Goal: Obtain resource: Download file/media

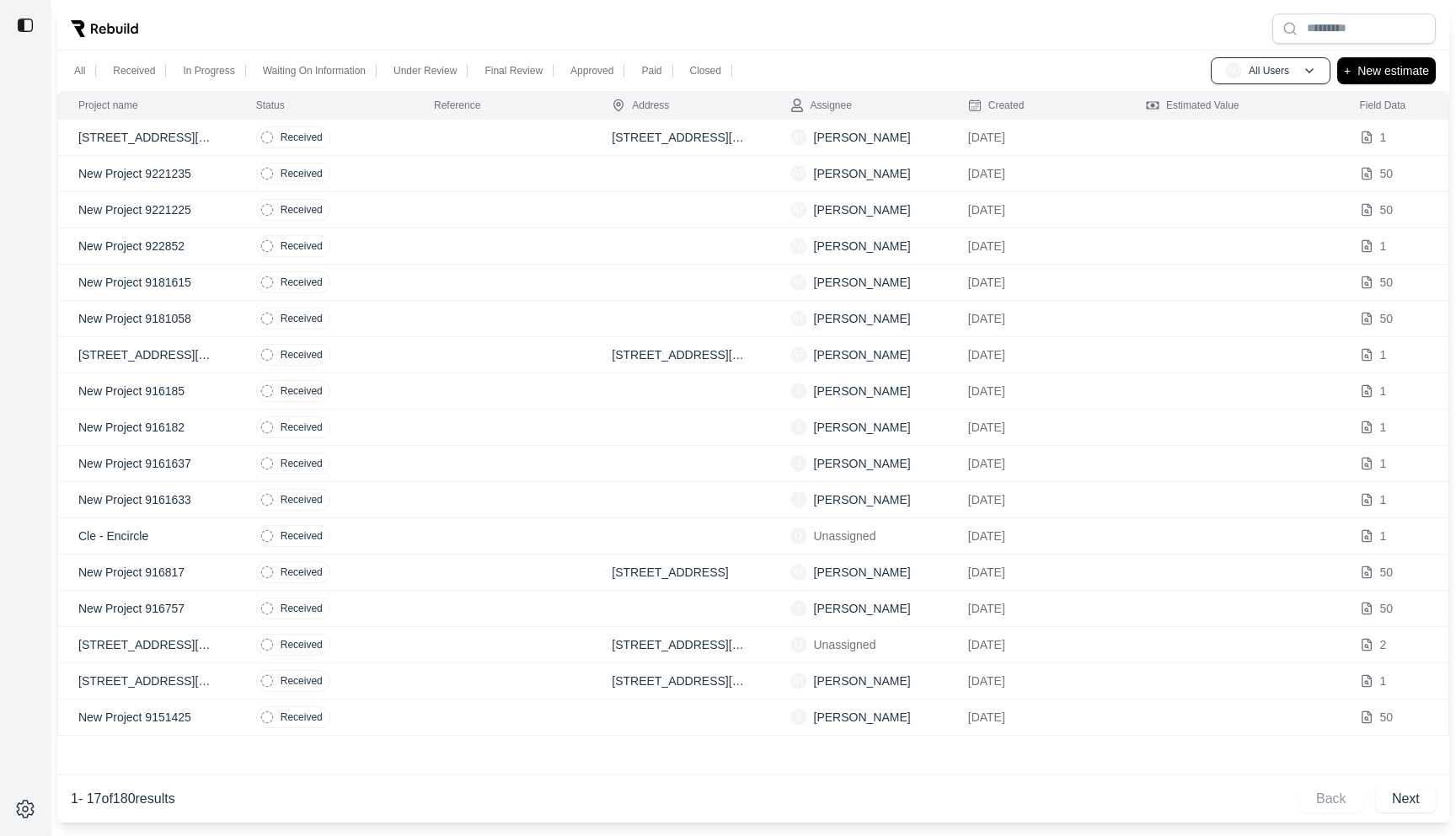
click at [381, 141] on td "Received" at bounding box center [325, 138] width 178 height 36
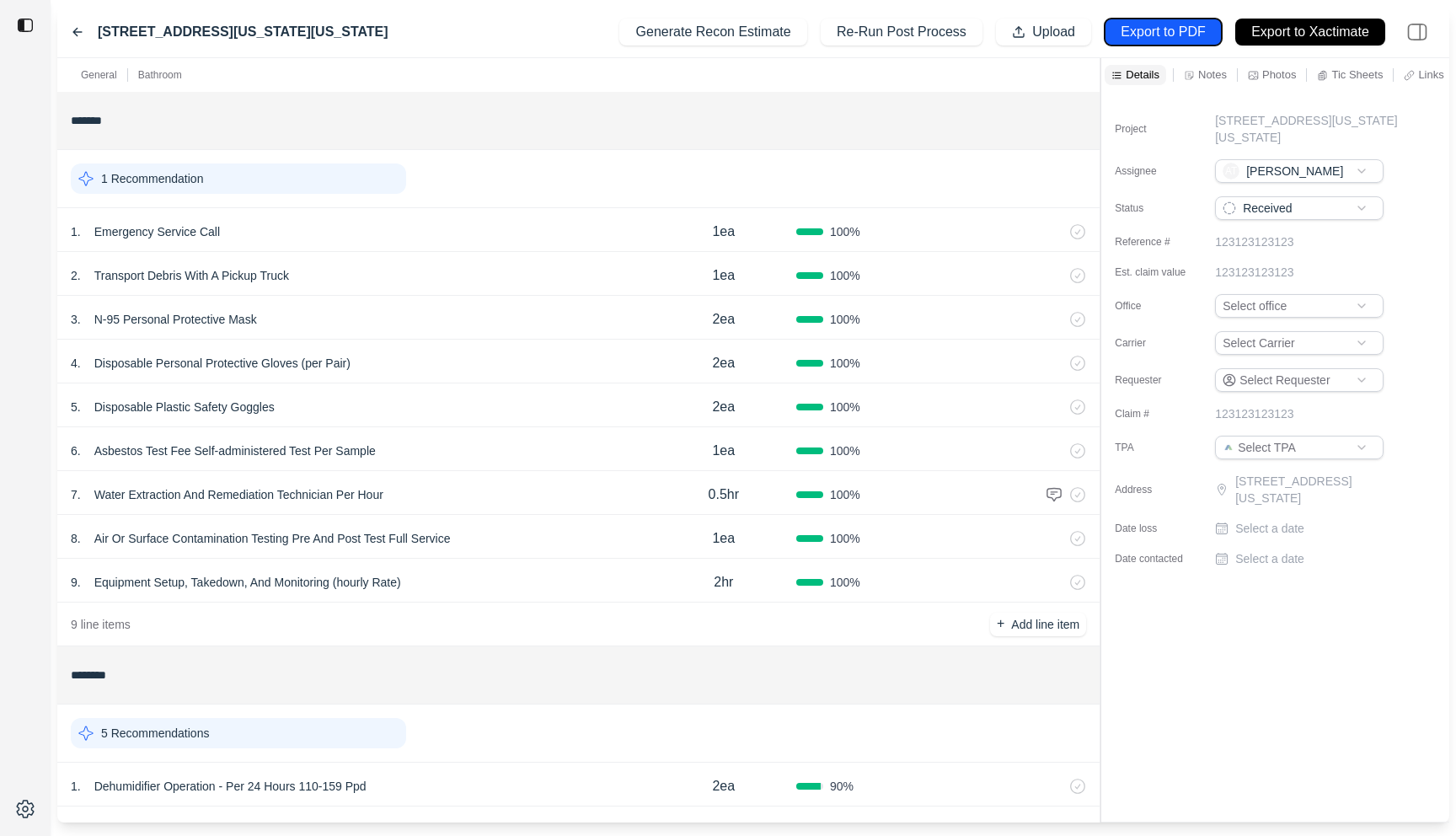
click at [1129, 29] on p "Export to PDF" at bounding box center [1163, 33] width 84 height 19
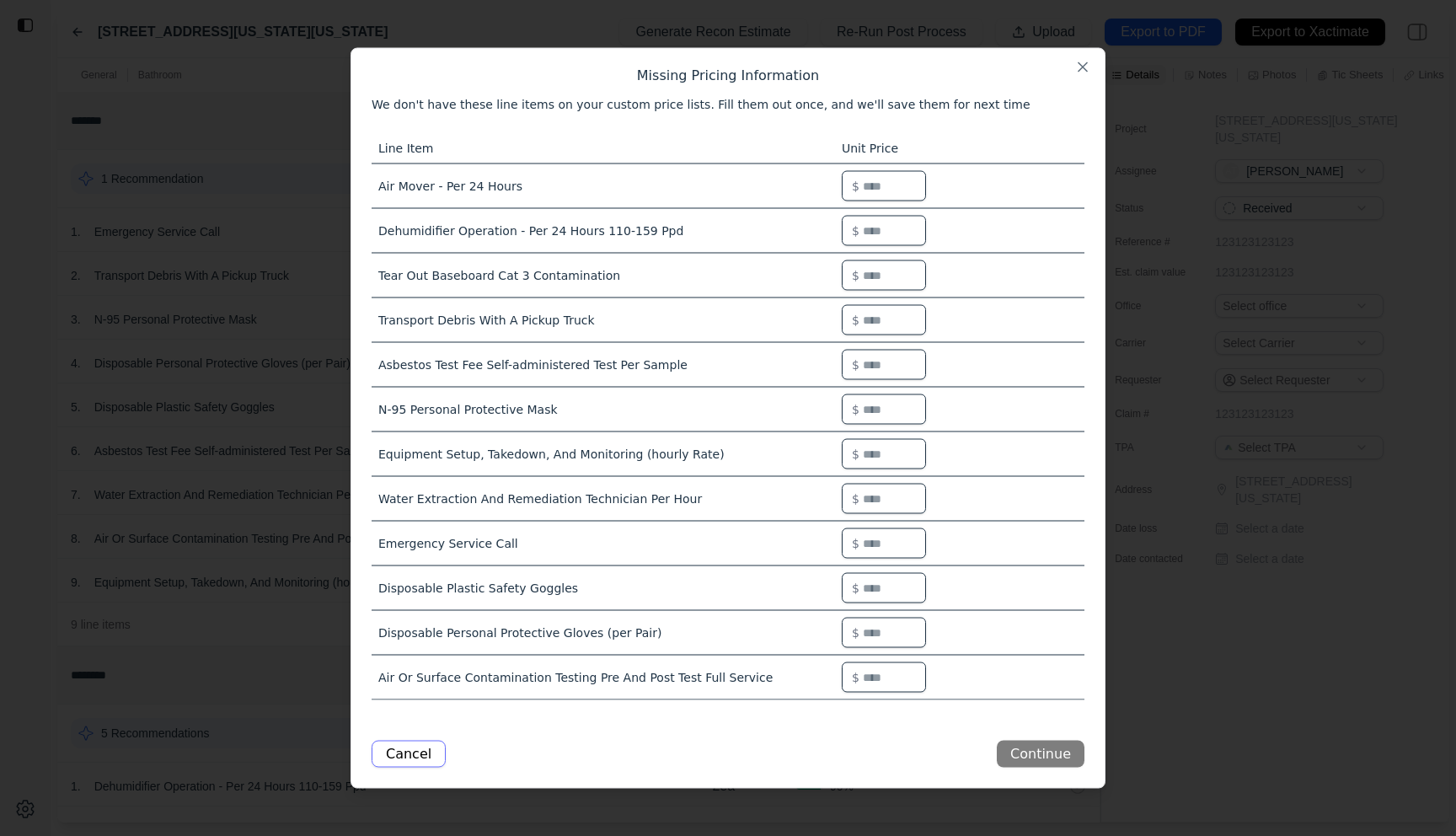
click at [397, 750] on button "Cancel" at bounding box center [408, 755] width 74 height 27
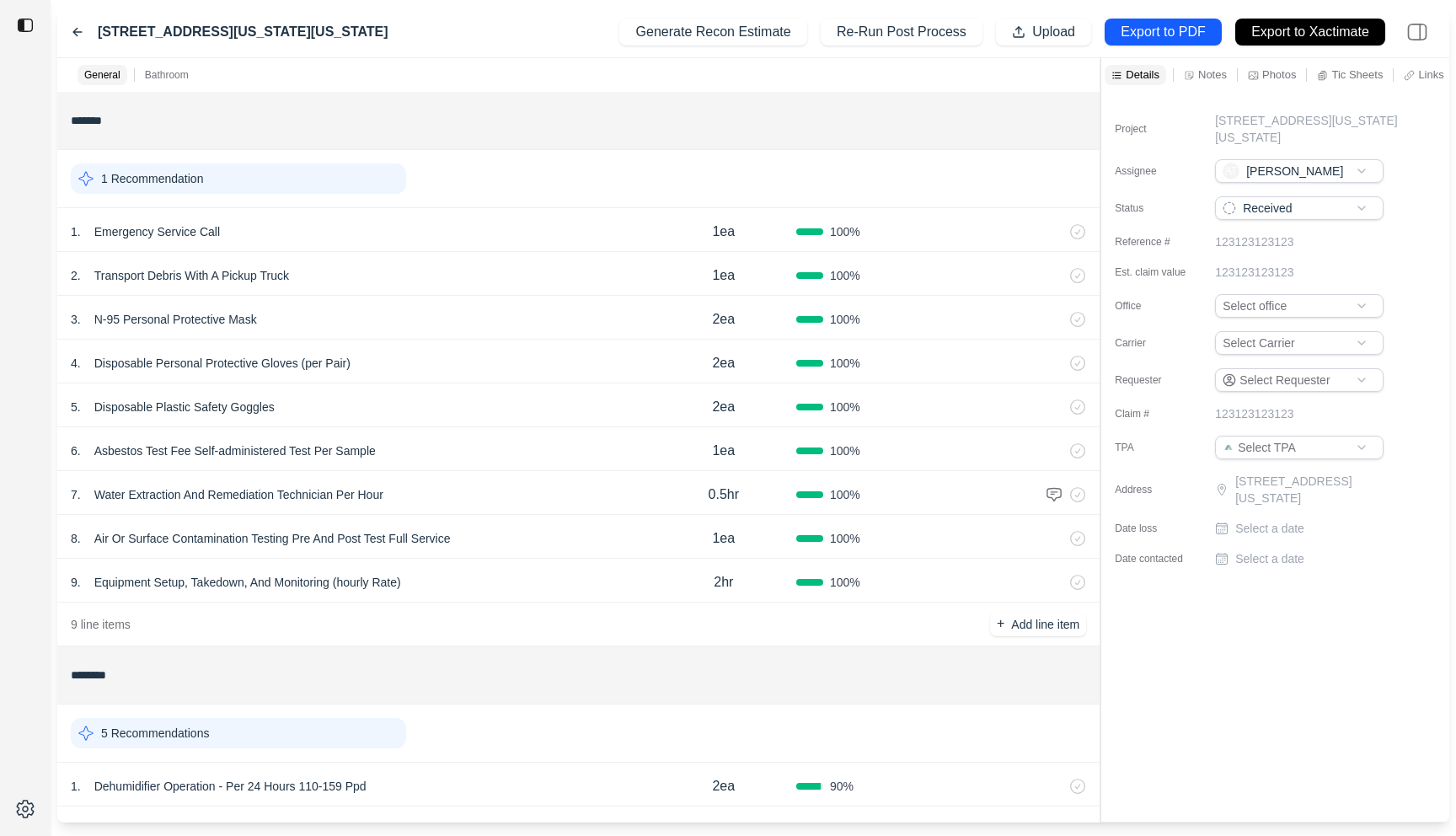
click at [1171, 17] on div "Generate Recon Estimate Re-Run Post Process Upload Export to PDF Export to Xact…" at bounding box center [1027, 32] width 817 height 37
click at [1151, 41] on button "Export to PDF" at bounding box center [1163, 32] width 117 height 27
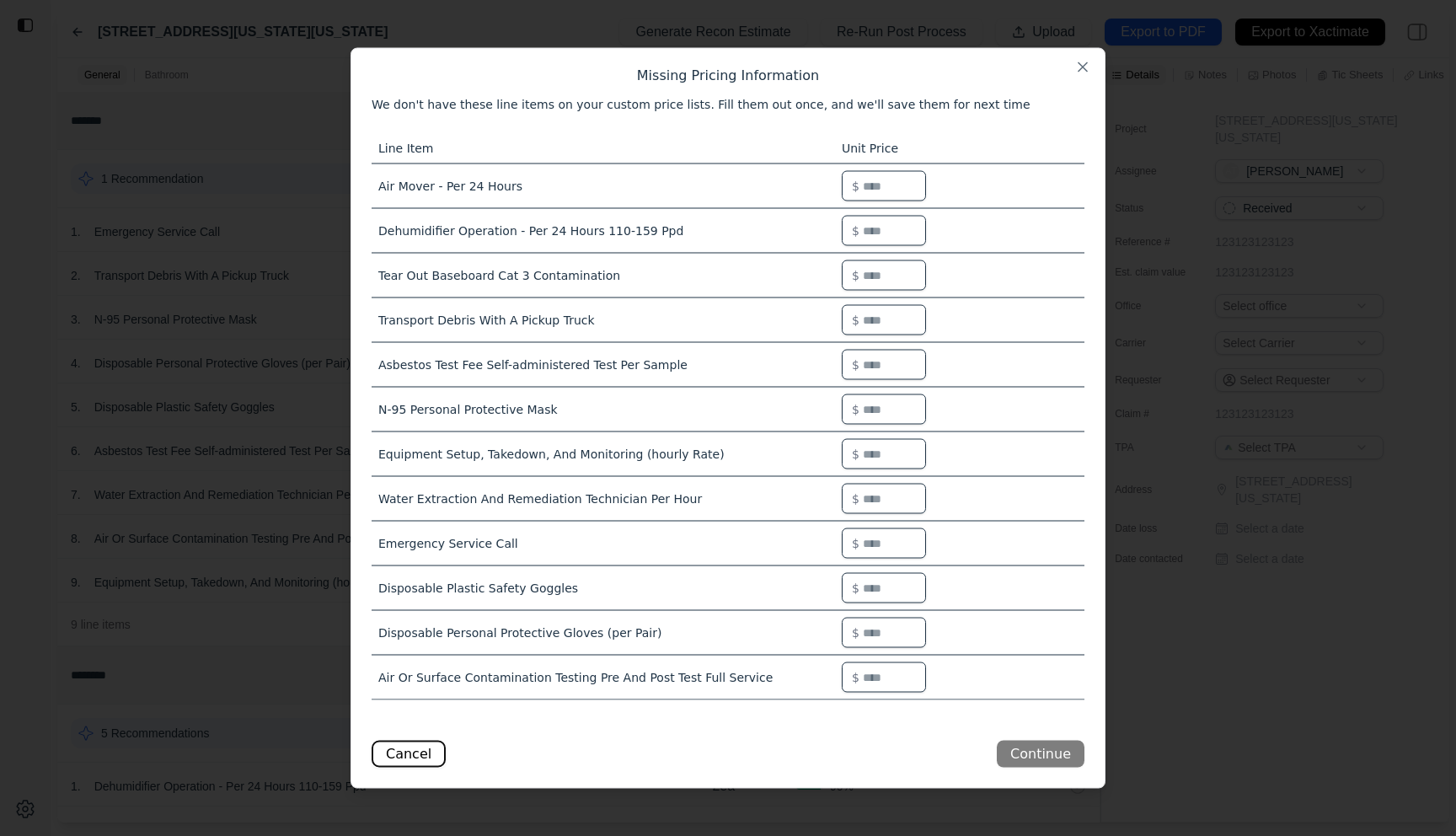
click at [414, 746] on button "Cancel" at bounding box center [408, 755] width 74 height 27
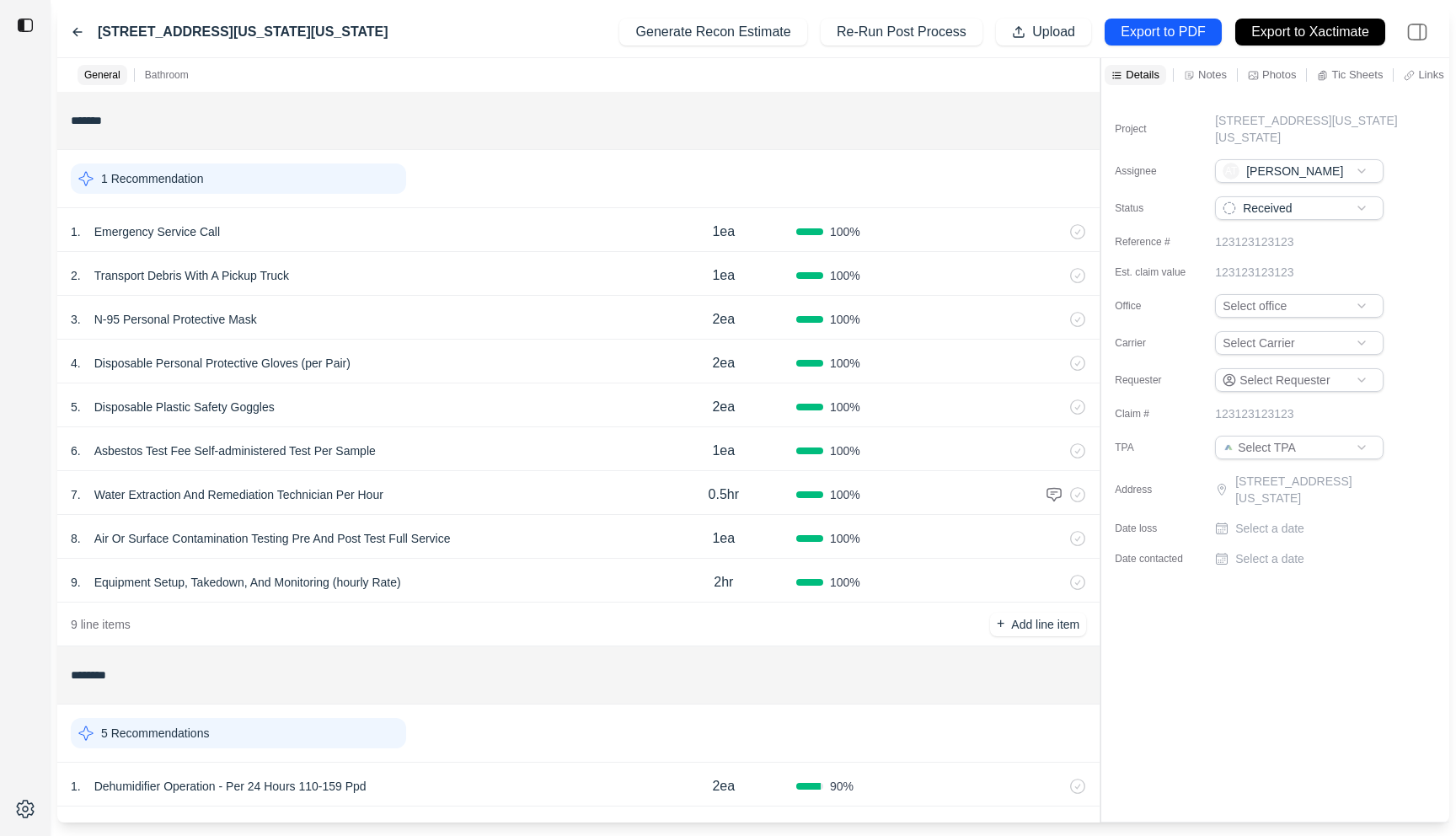
click at [74, 33] on icon at bounding box center [78, 33] width 9 height 8
